Goal: Obtain resource: Download file/media

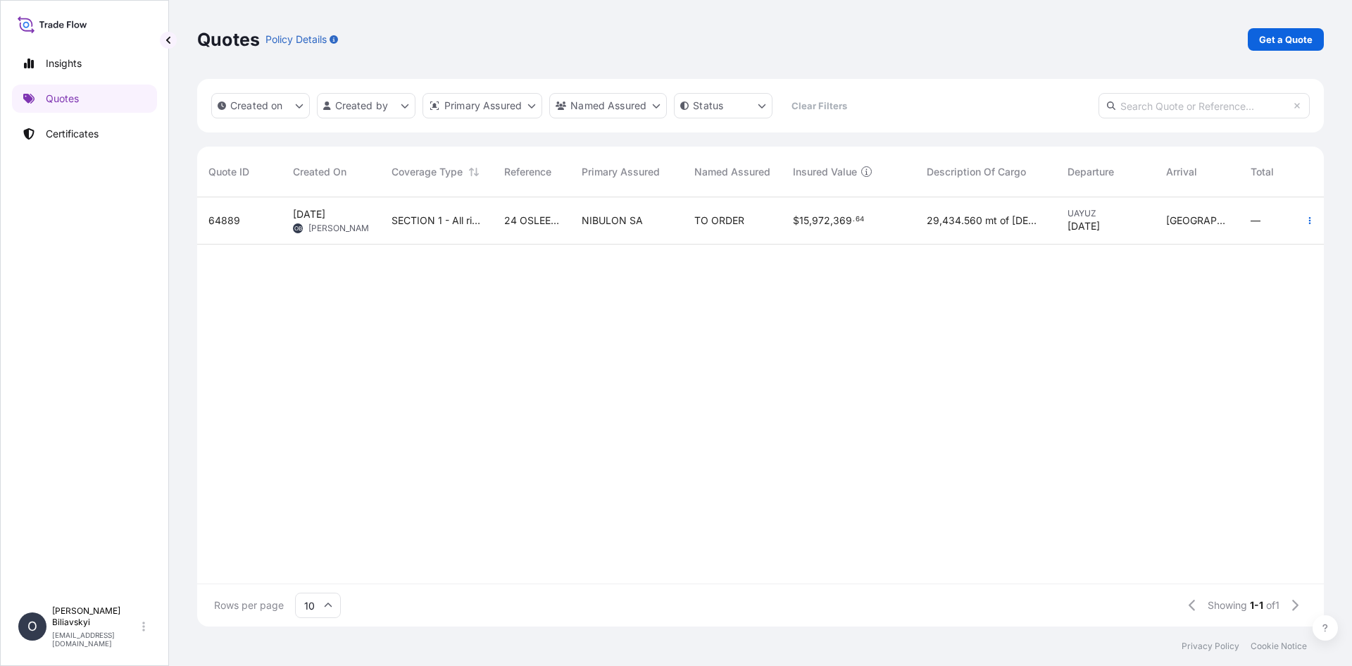
scroll to position [426, 1116]
click at [431, 213] on span "SECTION 1 - All risks INC GOT + WSRCC after Bosphorus Strait EX Red sea" at bounding box center [437, 220] width 90 height 14
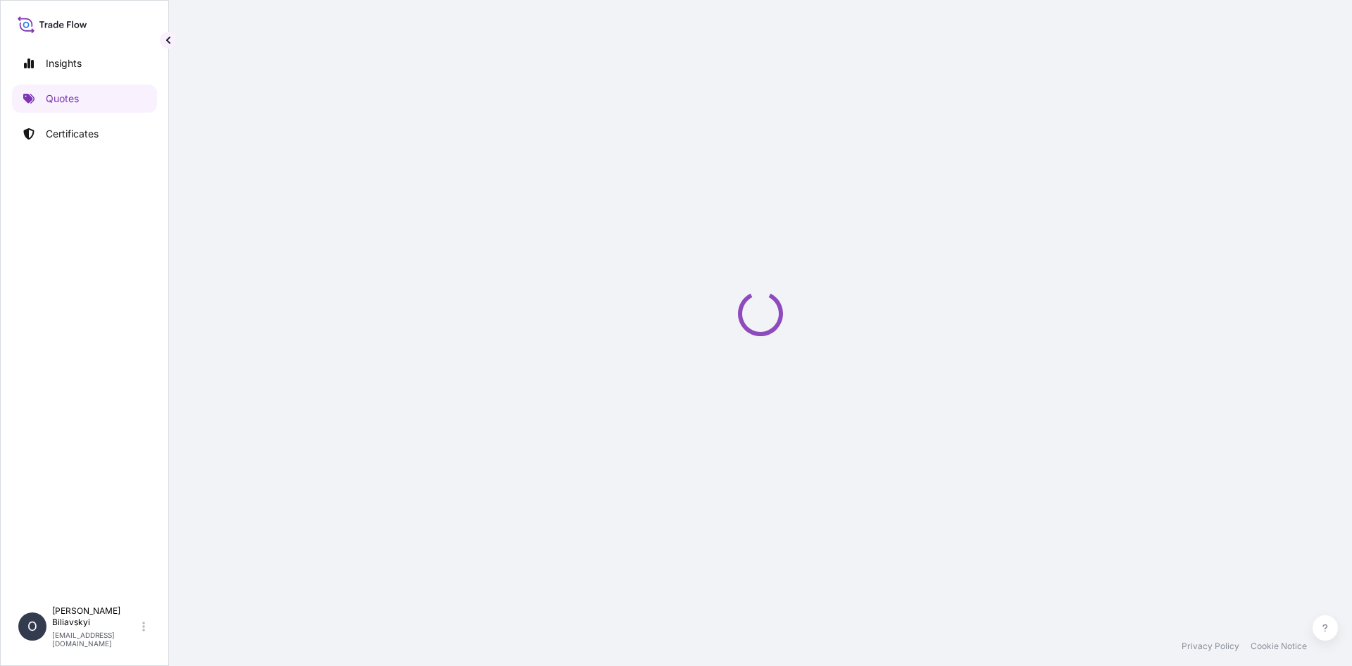
select select "Water"
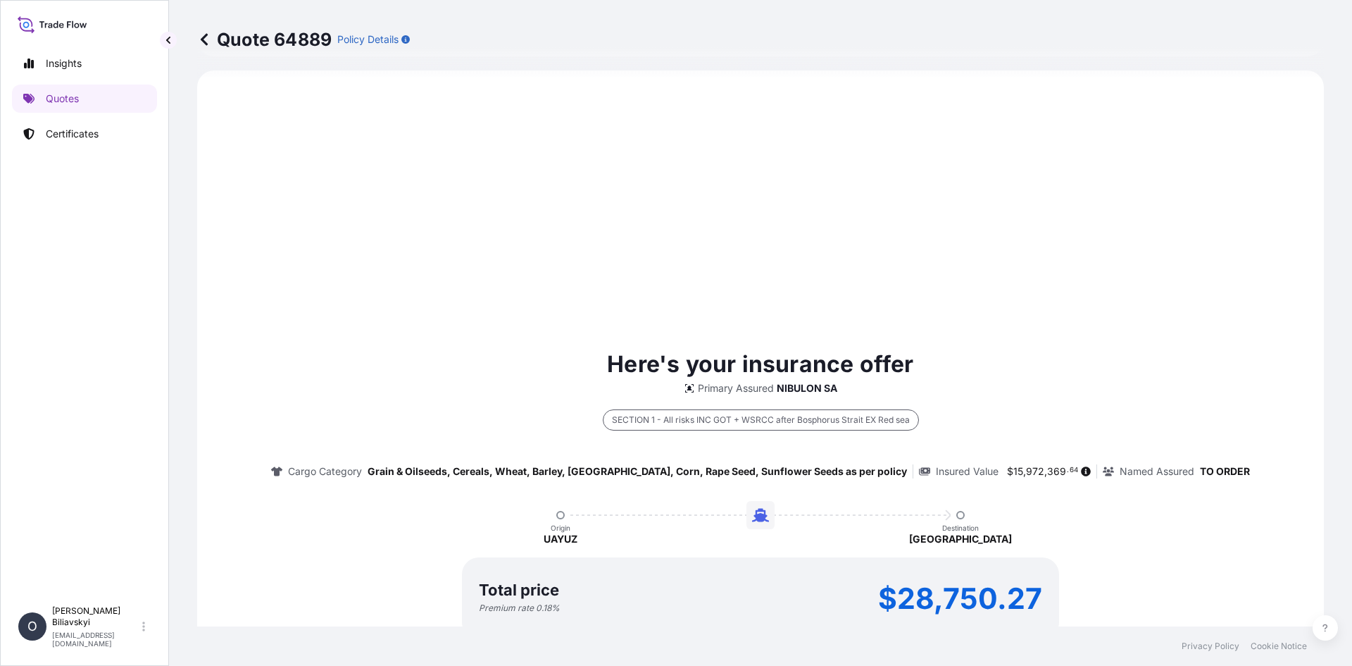
select select "31538"
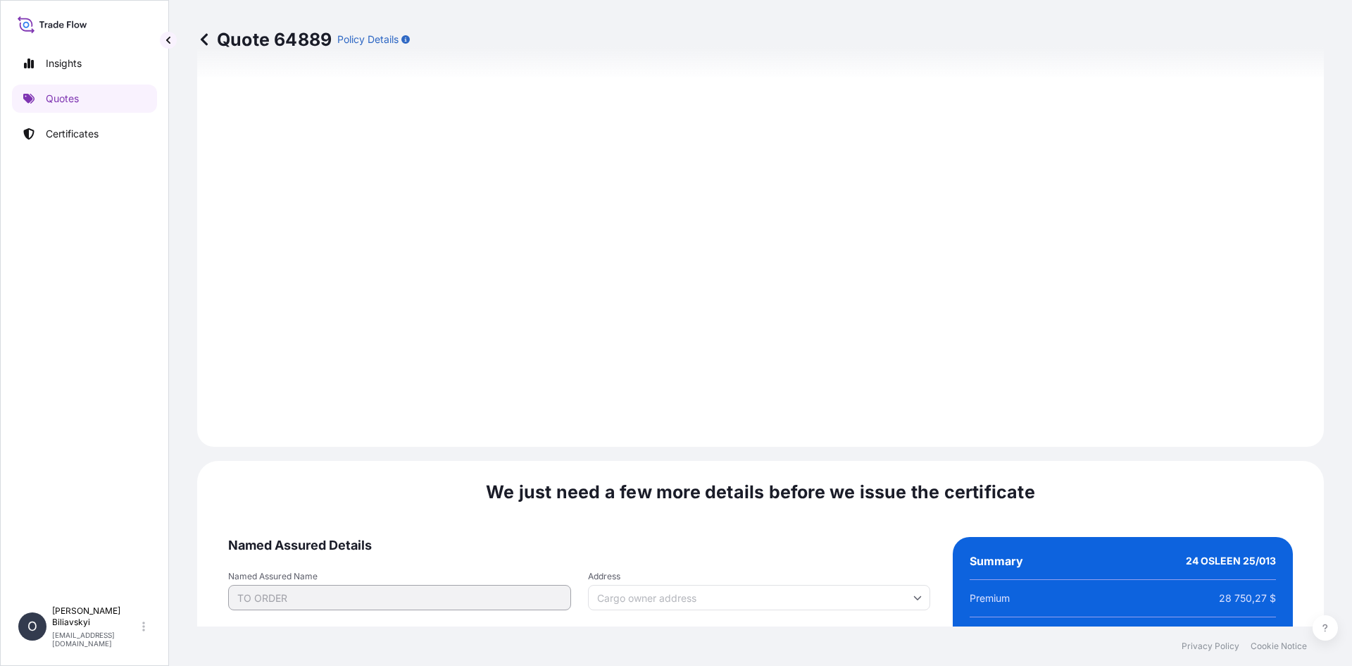
scroll to position [1708, 0]
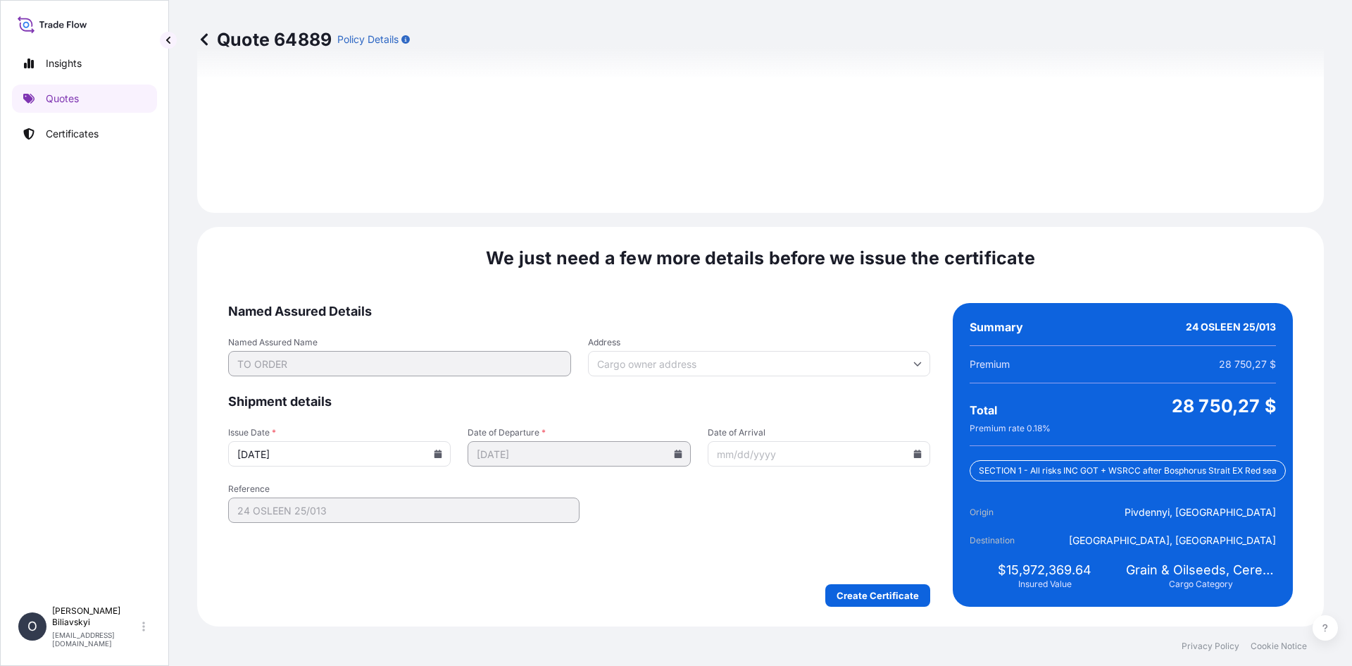
click at [438, 464] on input "[DATE]" at bounding box center [339, 453] width 223 height 25
click at [439, 451] on icon at bounding box center [439, 453] width 8 height 8
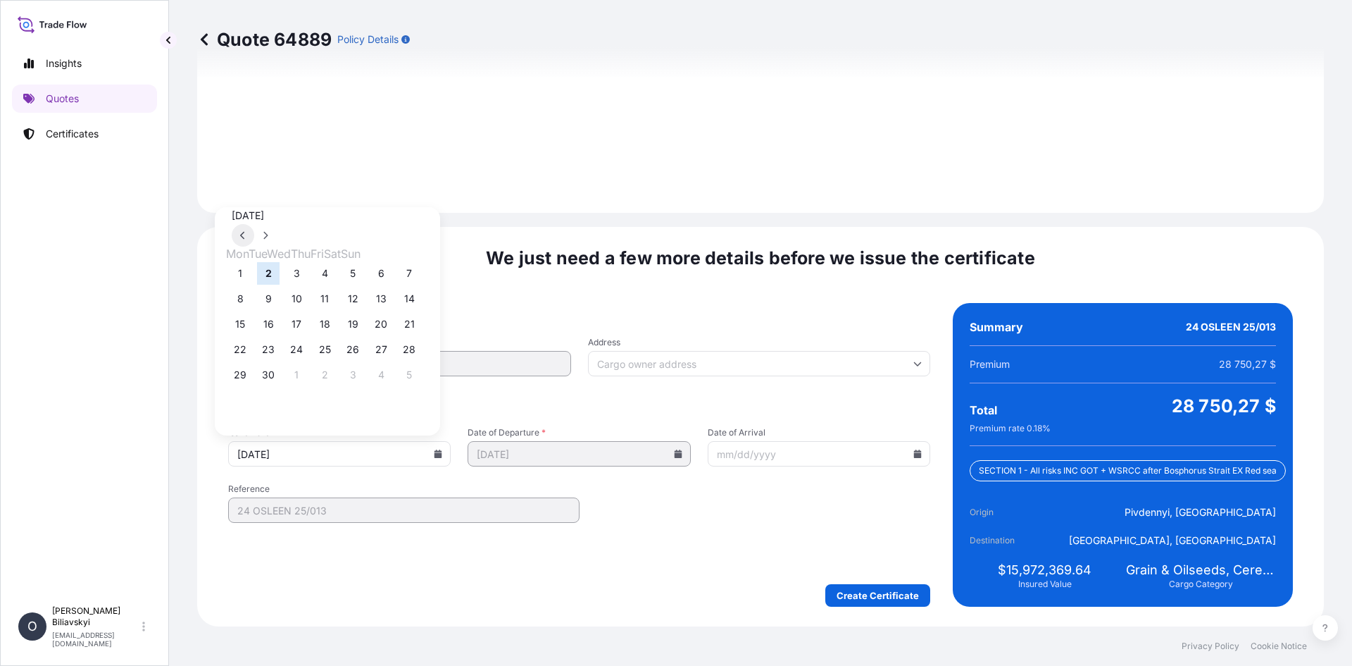
click at [254, 224] on button at bounding box center [243, 235] width 23 height 23
click at [364, 385] on button "29" at bounding box center [353, 374] width 23 height 23
type input "[DATE]"
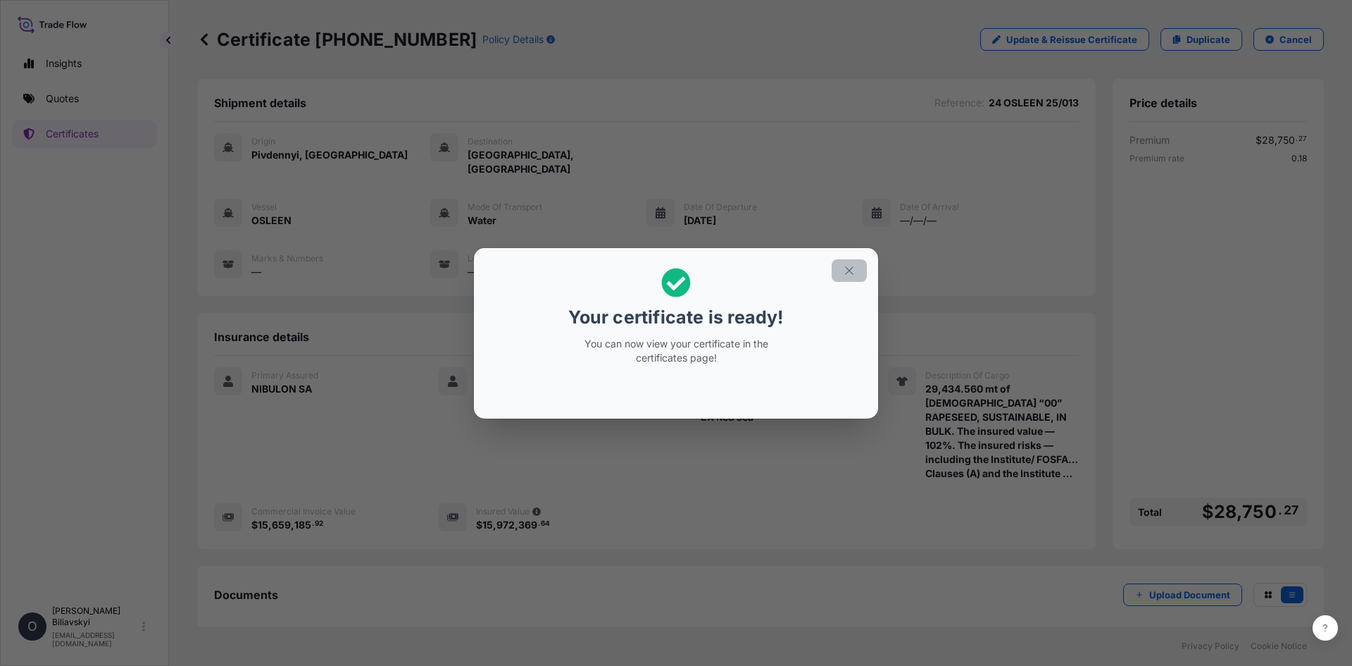
click at [856, 270] on button "button" at bounding box center [849, 270] width 35 height 23
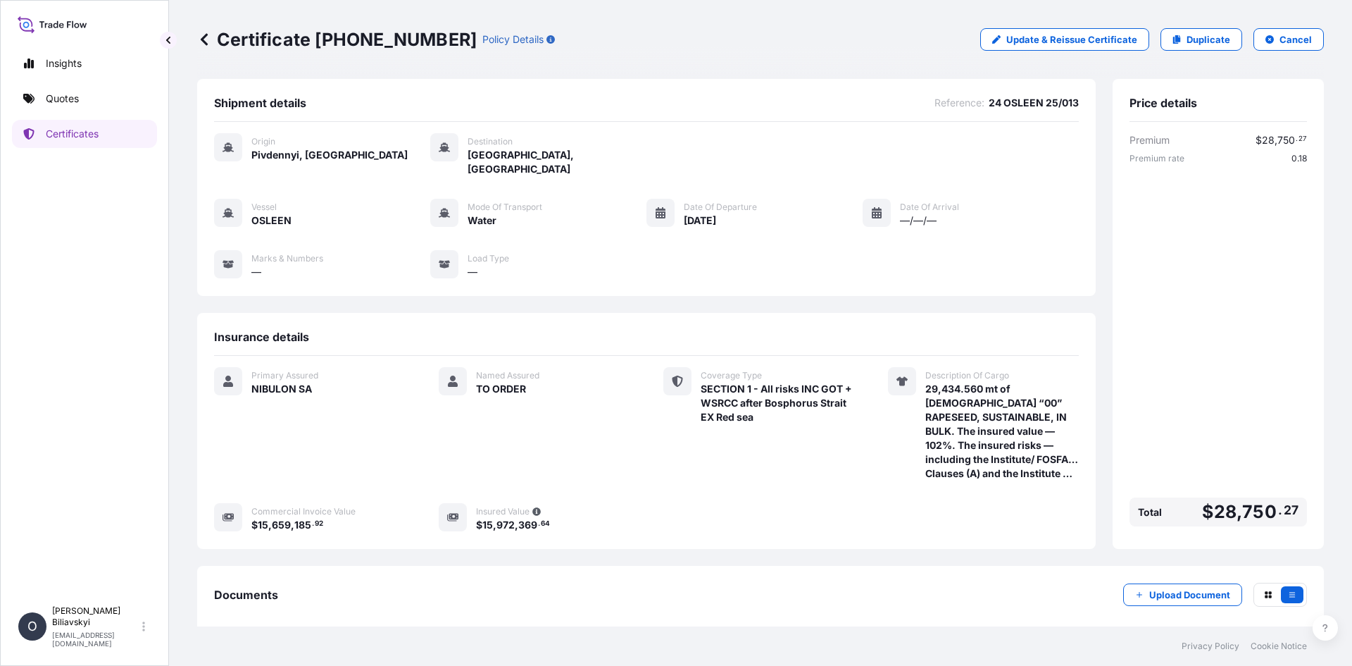
scroll to position [57, 0]
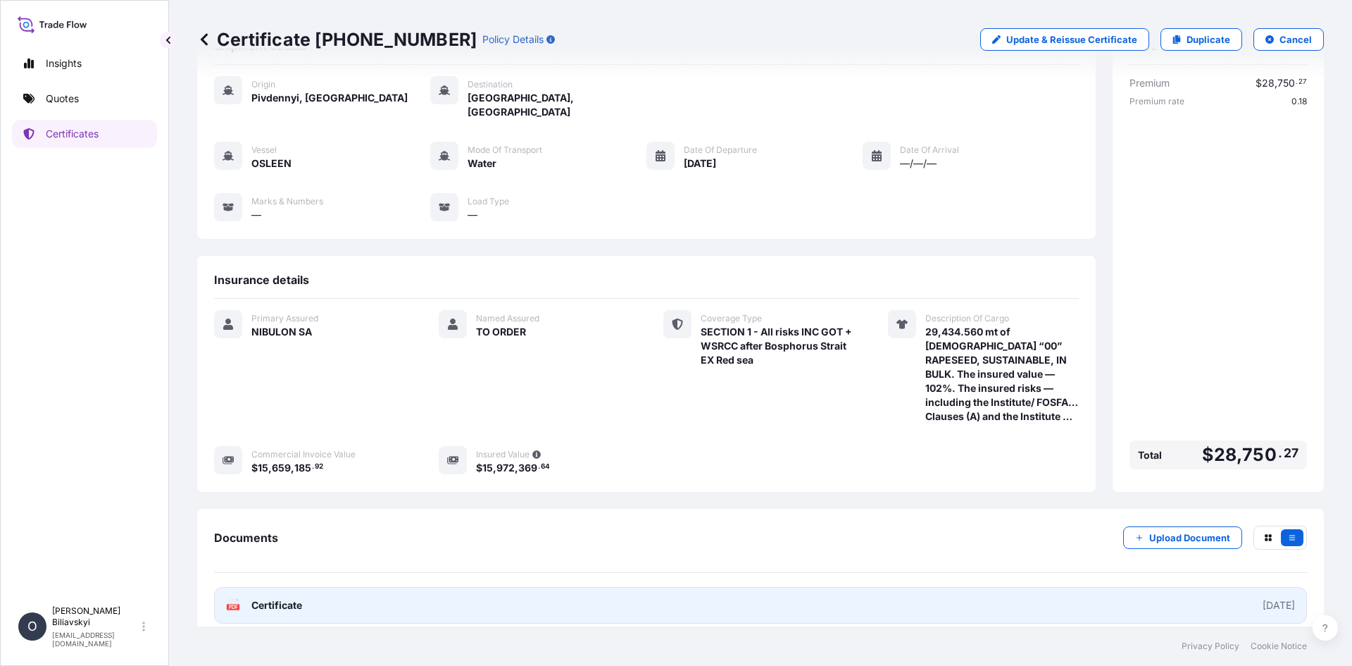
click at [844, 587] on link "PDF Certificate [DATE]" at bounding box center [760, 605] width 1093 height 37
